Goal: Task Accomplishment & Management: Manage account settings

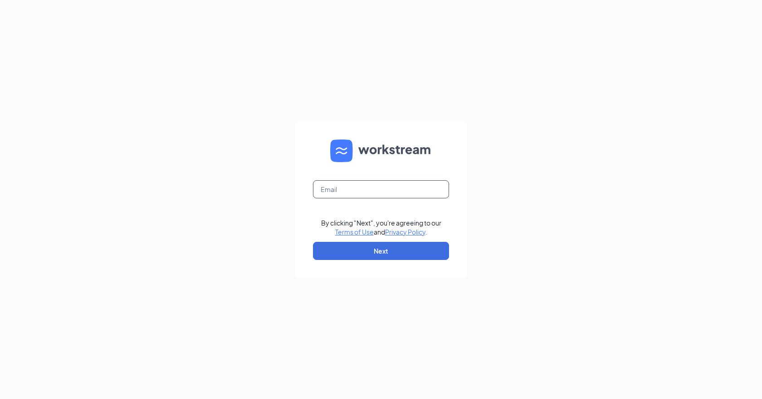
click at [343, 188] on input "text" at bounding box center [381, 189] width 136 height 18
type input "[PERSON_NAME][EMAIL_ADDRESS][DOMAIN_NAME]"
click at [381, 248] on button "Next" at bounding box center [381, 251] width 136 height 18
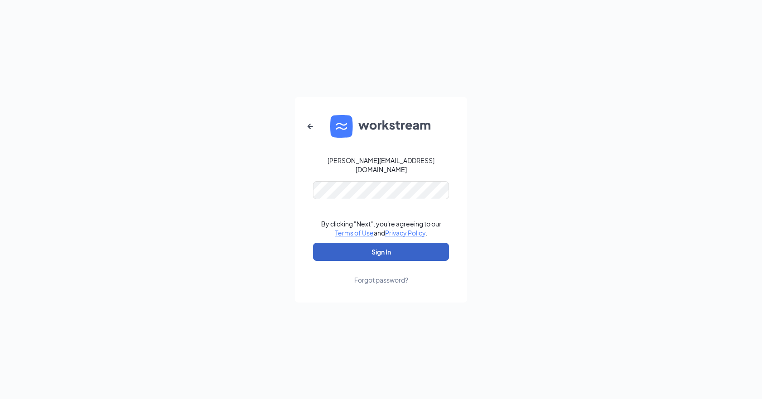
click at [364, 251] on button "Sign In" at bounding box center [381, 252] width 136 height 18
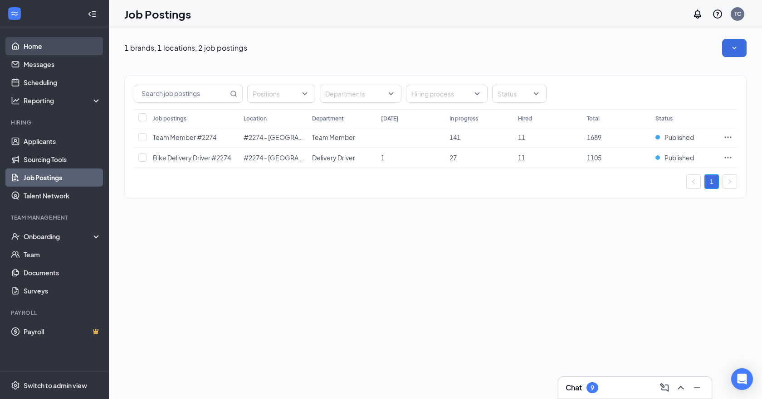
click at [44, 47] on link "Home" at bounding box center [63, 46] width 78 height 18
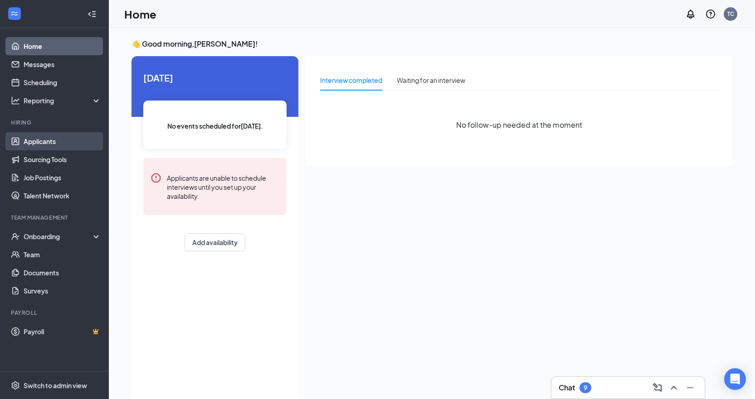
click at [54, 143] on link "Applicants" at bounding box center [63, 141] width 78 height 18
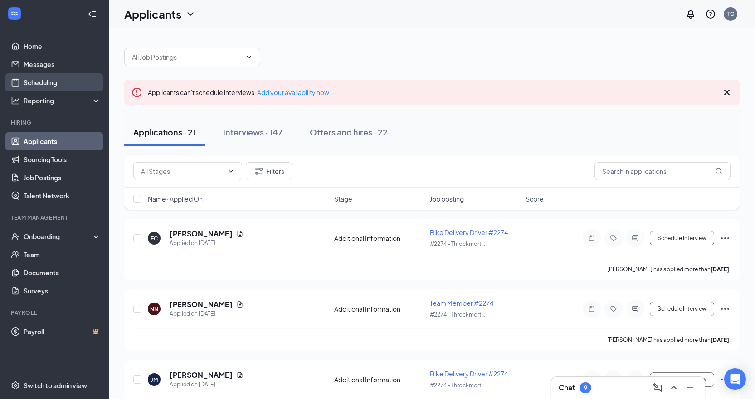
click at [57, 78] on link "Scheduling" at bounding box center [63, 82] width 78 height 18
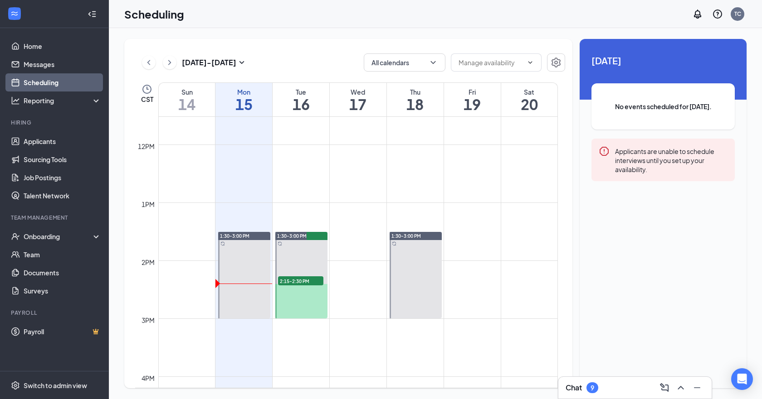
scroll to position [718, 0]
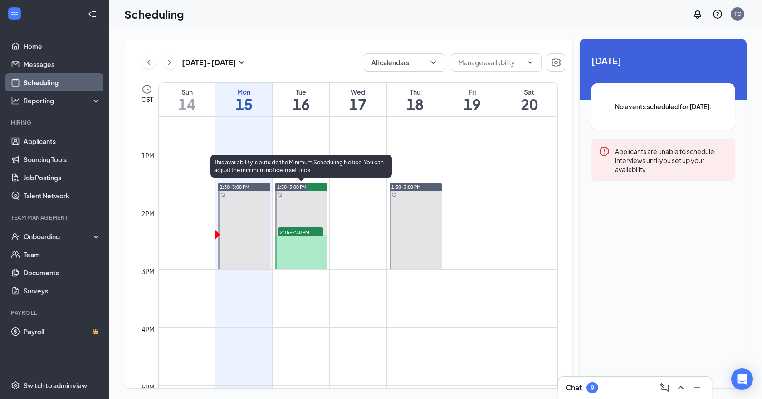
click at [307, 231] on span "2:15-2:30 PM" at bounding box center [300, 232] width 45 height 9
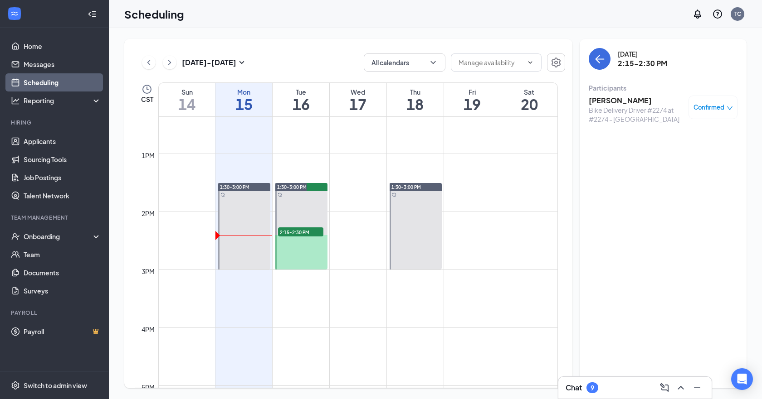
click at [605, 99] on h3 "Caleb Wink" at bounding box center [635, 101] width 95 height 10
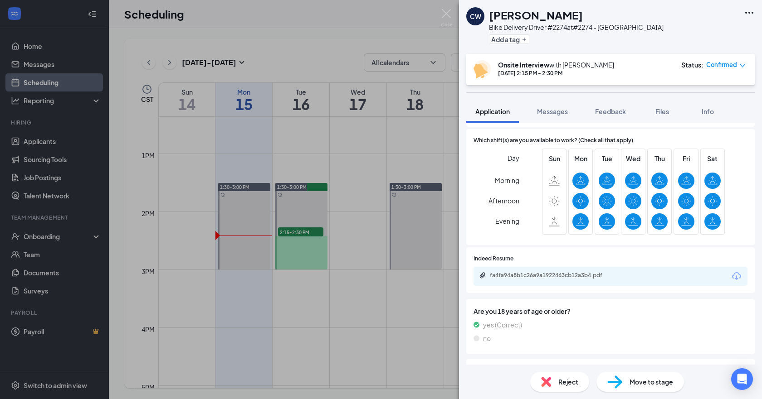
scroll to position [181, 0]
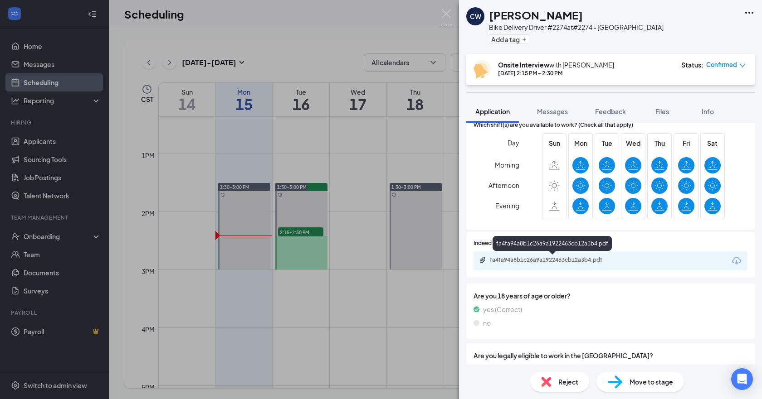
click at [531, 263] on div "fa4fa94a8b1c26a9a1922463cb12a3b4.pdf" at bounding box center [553, 260] width 127 height 7
click at [346, 59] on div "CW Caleb Wink Bike Delivery Driver #2274 at #2274 - Throckmorton Add a tag Onsi…" at bounding box center [381, 199] width 762 height 399
